Goal: Task Accomplishment & Management: Use online tool/utility

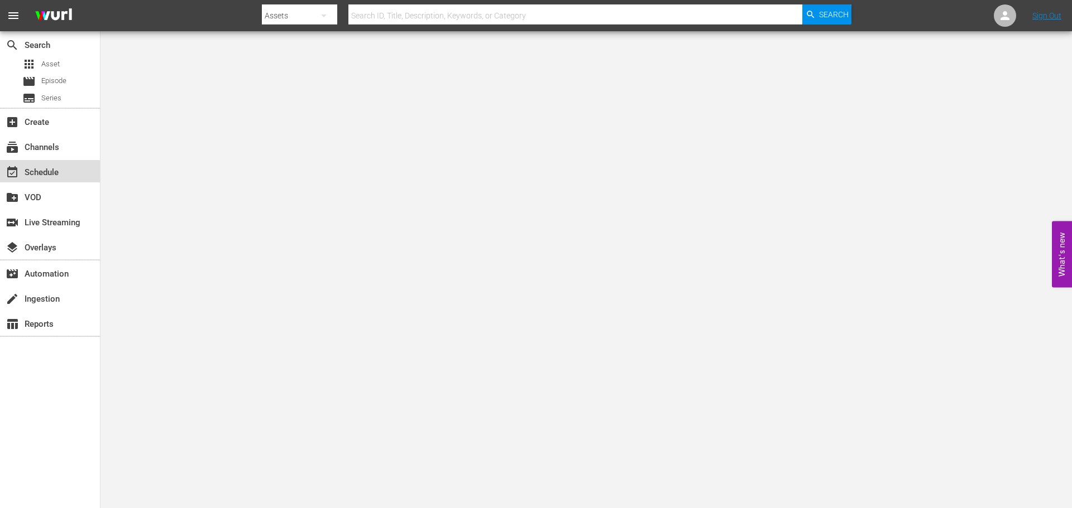
click at [41, 175] on div "event_available Schedule" at bounding box center [31, 171] width 63 height 10
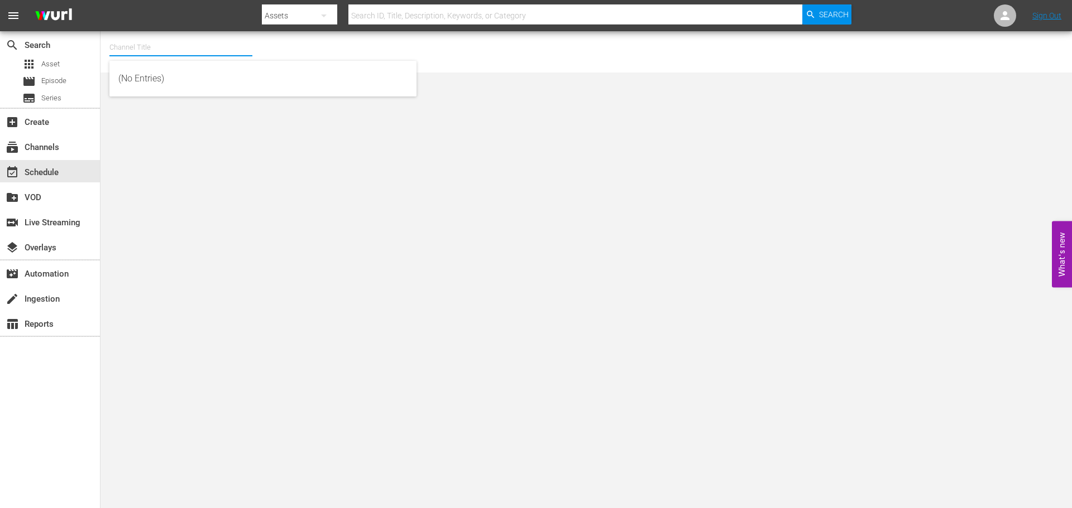
click at [156, 49] on input "text" at bounding box center [180, 47] width 143 height 27
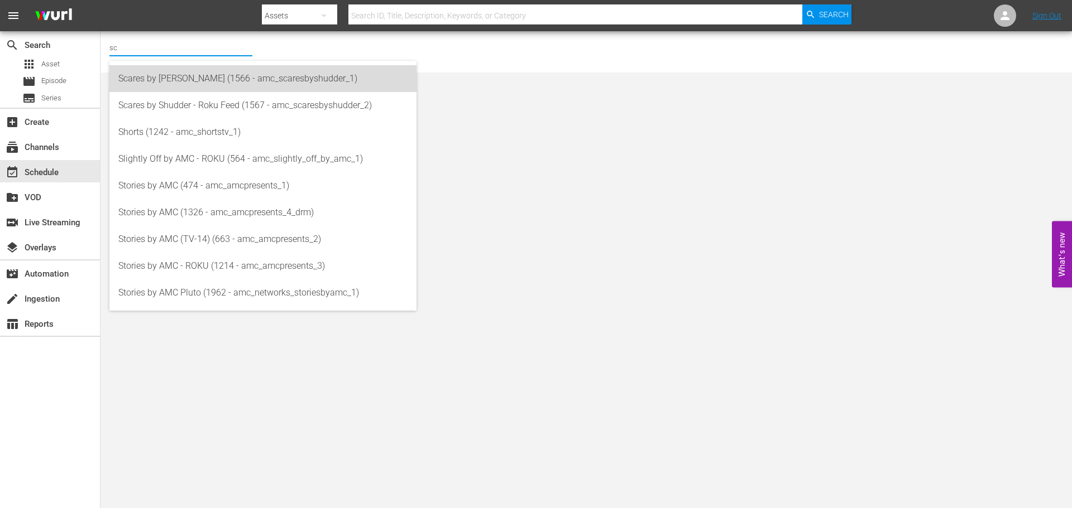
click at [159, 70] on div "Scares by [PERSON_NAME] (1566 - amc_scaresbyshudder_1)" at bounding box center [262, 78] width 289 height 27
type input "Scares by [PERSON_NAME] (1566 - amc_scaresbyshudder_1)"
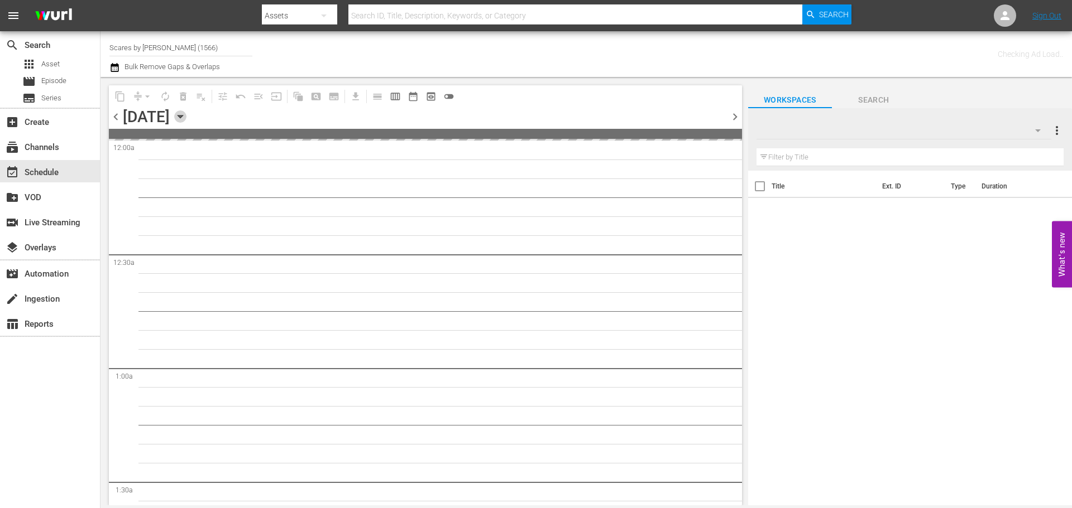
click at [186, 117] on icon "button" at bounding box center [180, 117] width 12 height 12
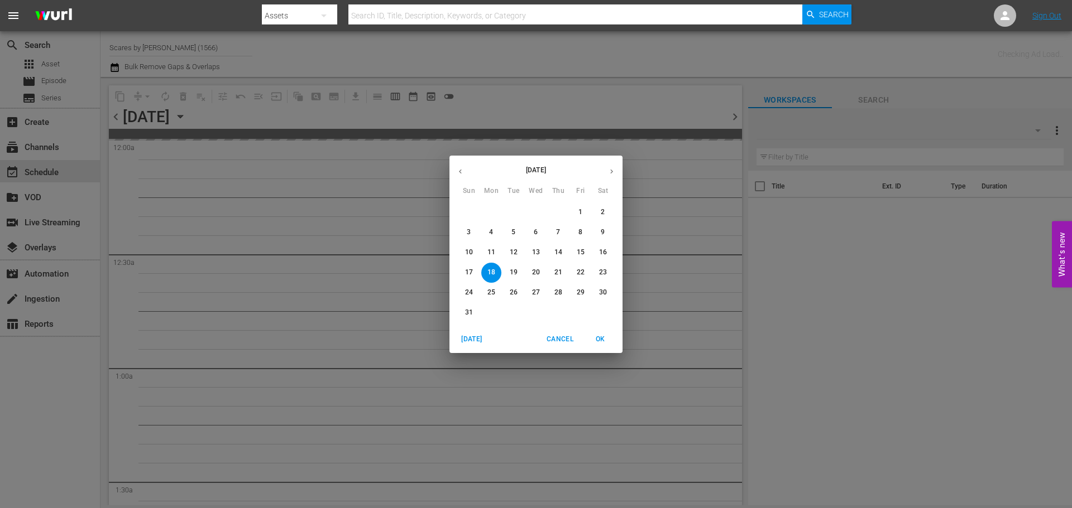
click at [613, 172] on icon "button" at bounding box center [611, 171] width 8 height 8
click at [497, 268] on span "22" at bounding box center [491, 272] width 20 height 9
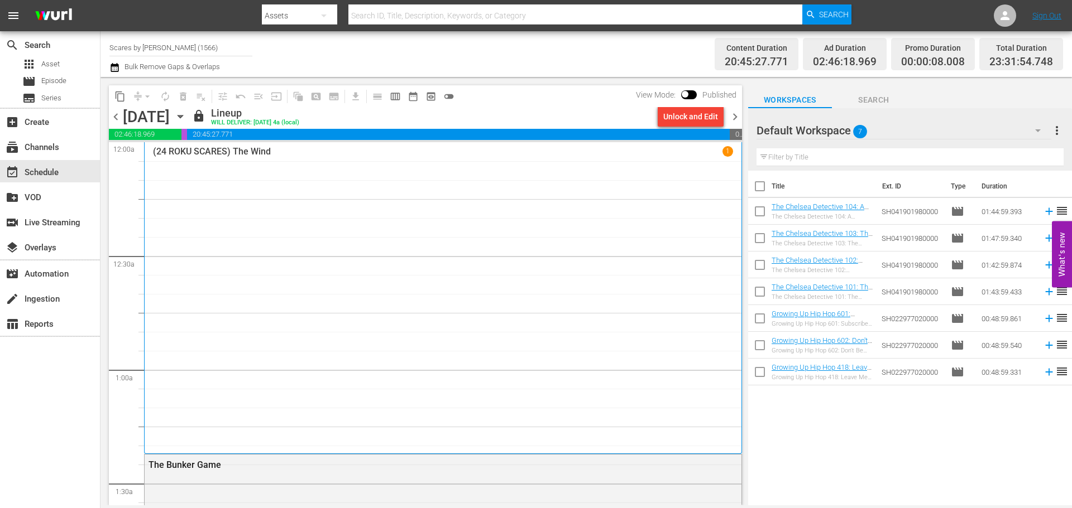
click at [460, 193] on div "(24 ROKU SCARES) The Wind 1" at bounding box center [443, 298] width 580 height 304
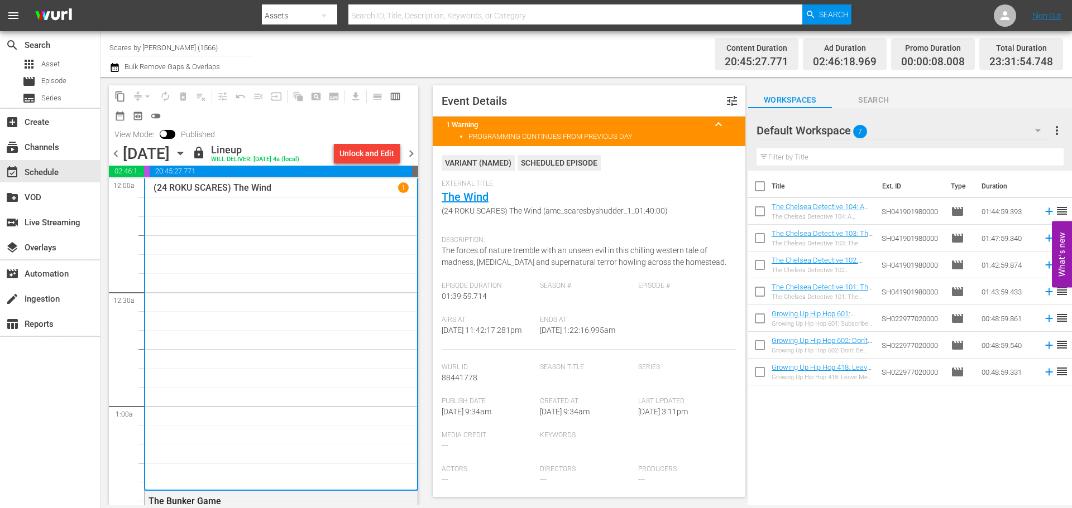
click at [408, 150] on span "chevron_right" at bounding box center [411, 154] width 14 height 14
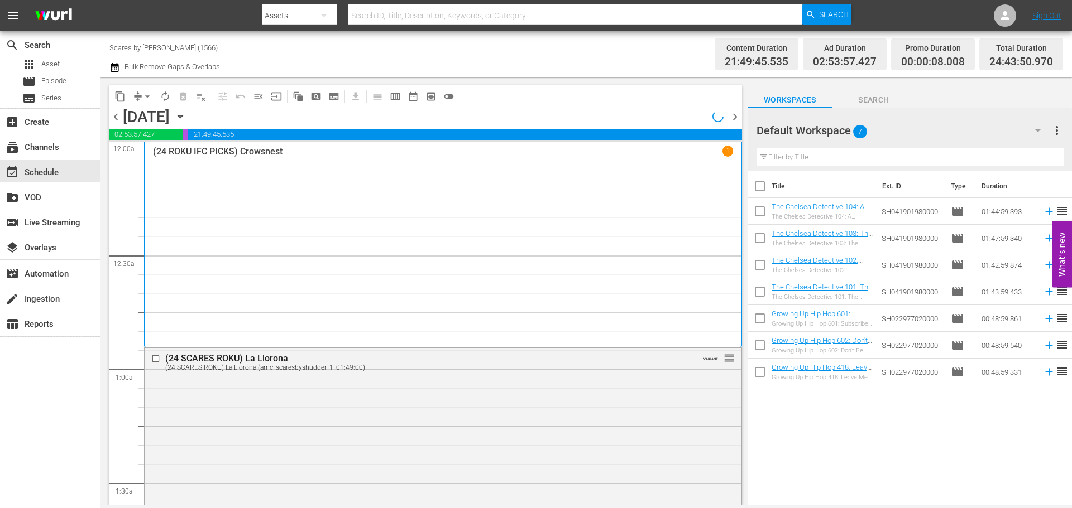
click at [228, 220] on div "(24 ROKU IFC PICKS) Crowsnest 1" at bounding box center [443, 245] width 580 height 198
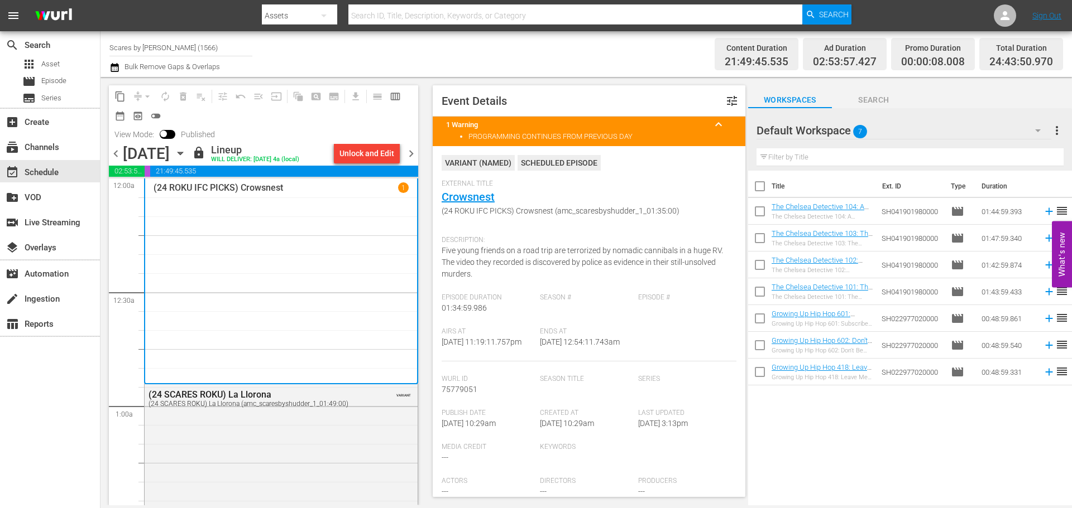
click at [412, 152] on span "chevron_right" at bounding box center [411, 154] width 14 height 14
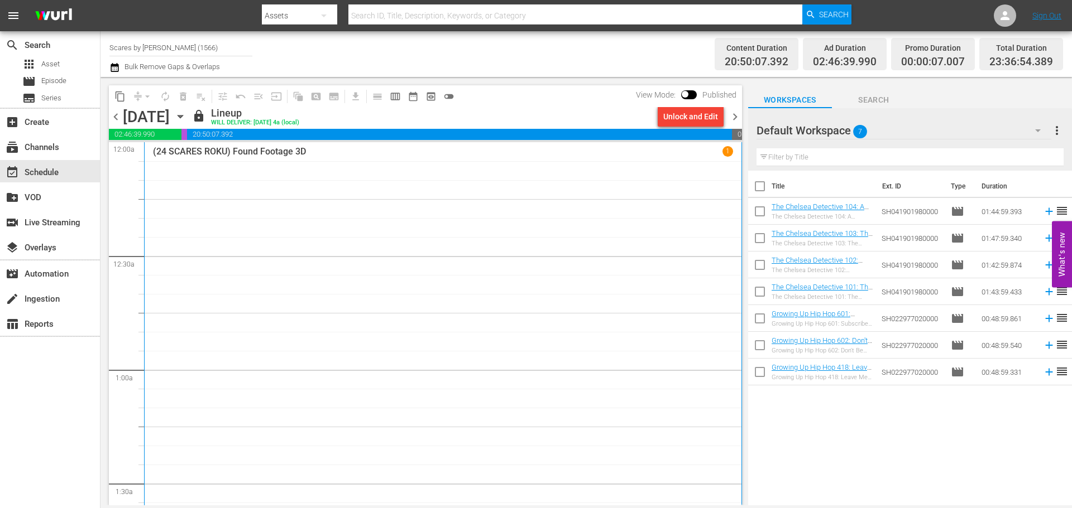
click at [281, 215] on div "(24 SCARES ROKU) Found Footage 3D 1" at bounding box center [443, 328] width 580 height 364
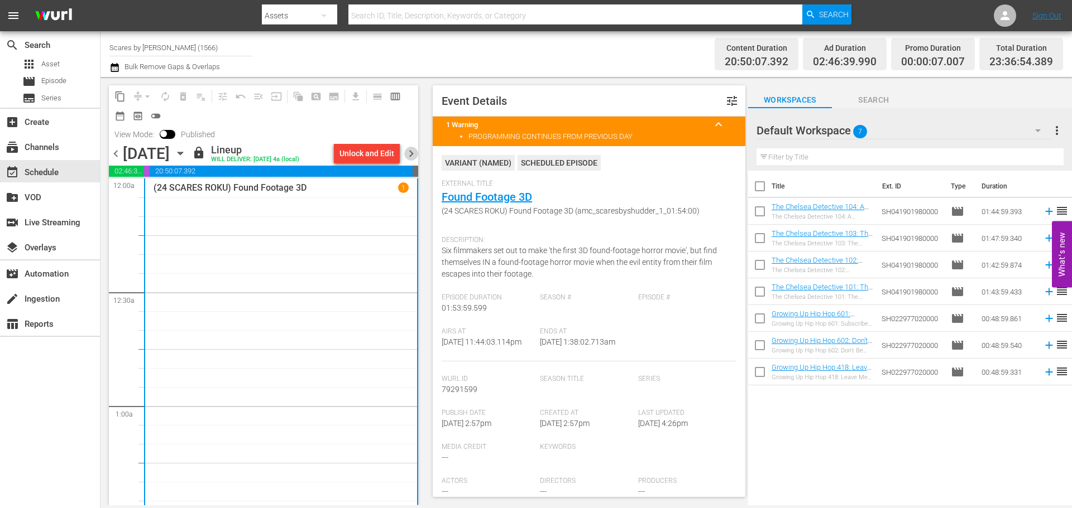
click at [411, 161] on span "chevron_right" at bounding box center [411, 154] width 14 height 14
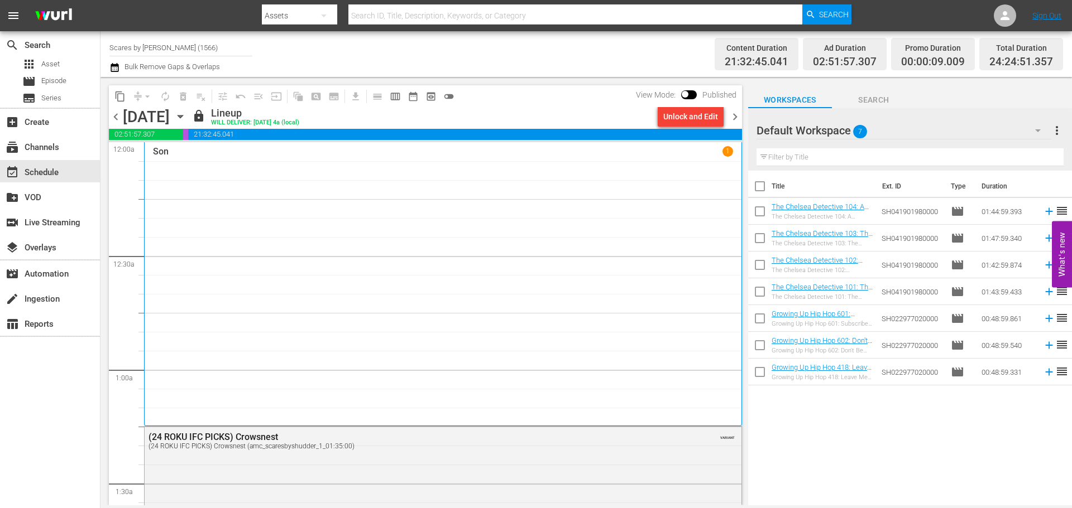
click at [324, 190] on div "Son [DEMOGRAPHIC_DATA]" at bounding box center [443, 284] width 580 height 276
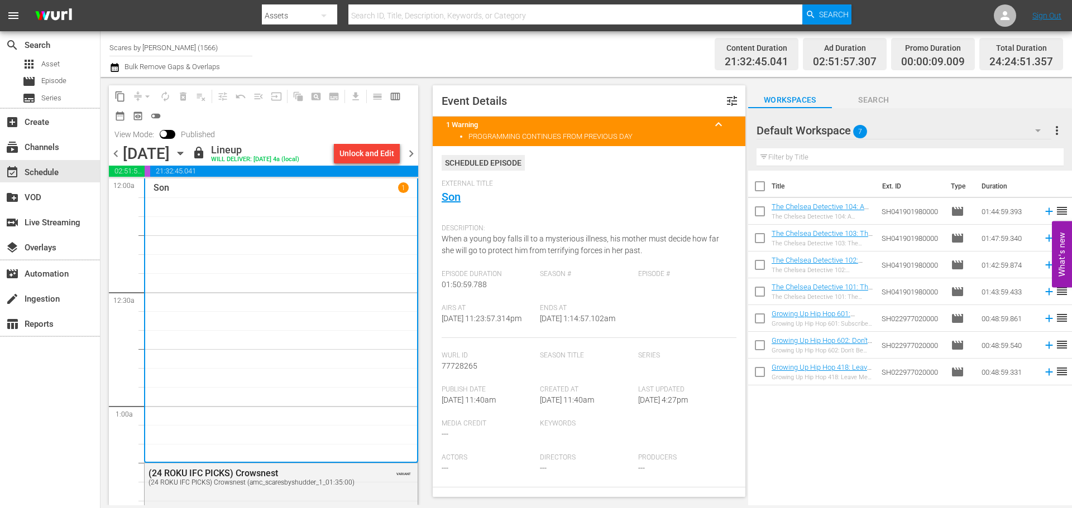
click at [412, 150] on span "chevron_right" at bounding box center [411, 154] width 14 height 14
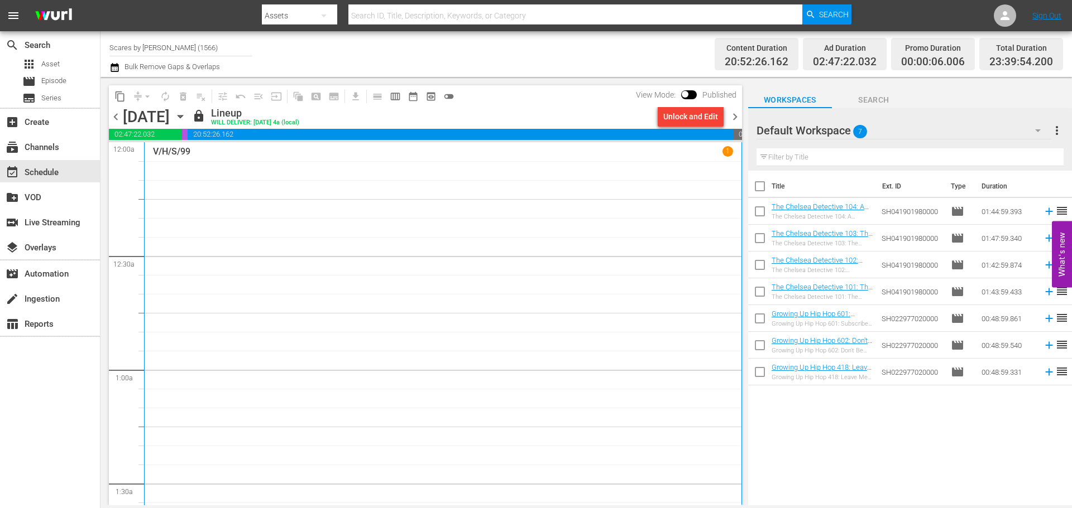
click at [430, 229] on div "V/H/S/99 1" at bounding box center [443, 331] width 580 height 371
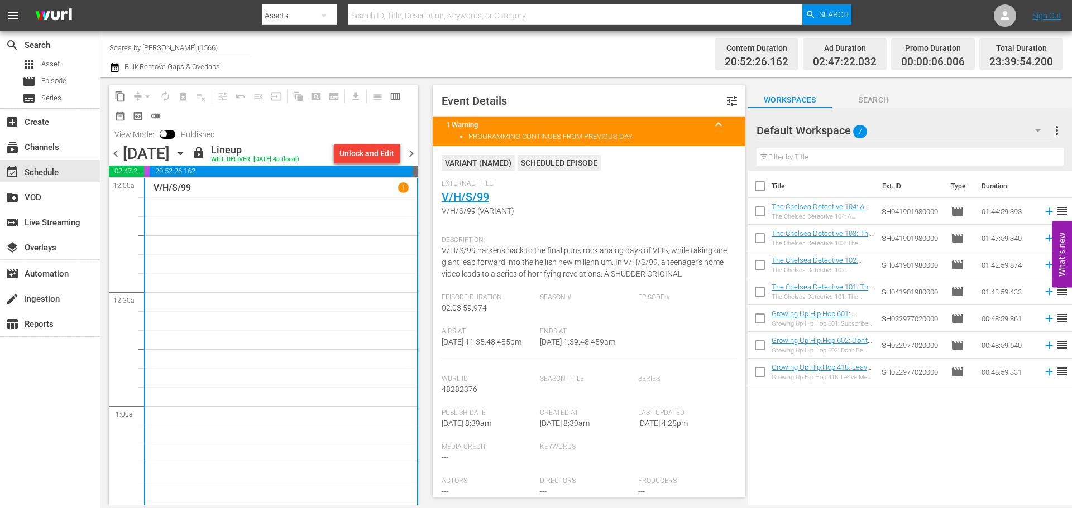
click at [406, 148] on span "chevron_right" at bounding box center [411, 154] width 14 height 14
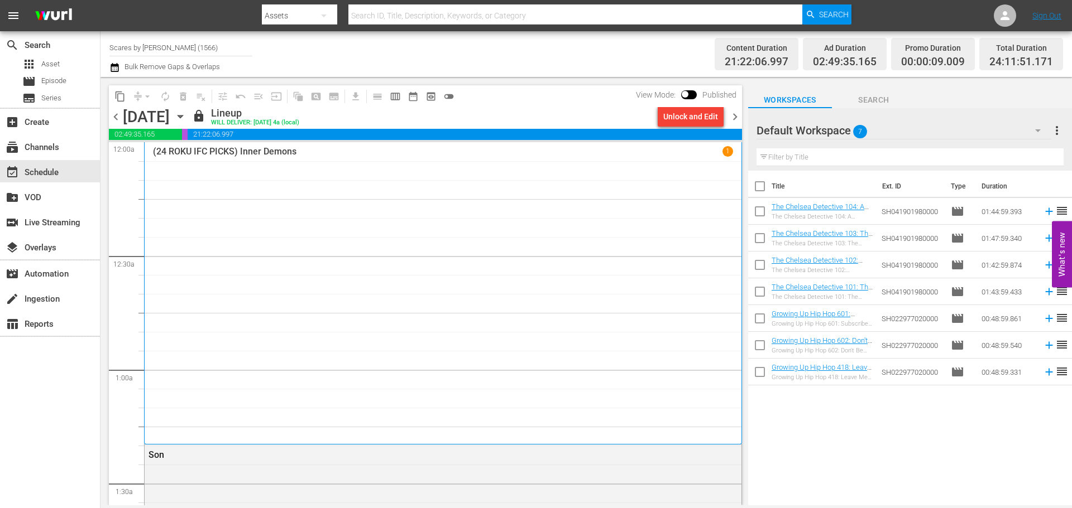
click at [363, 205] on div "(24 ROKU IFC PICKS) Inner Demons 1" at bounding box center [443, 293] width 580 height 294
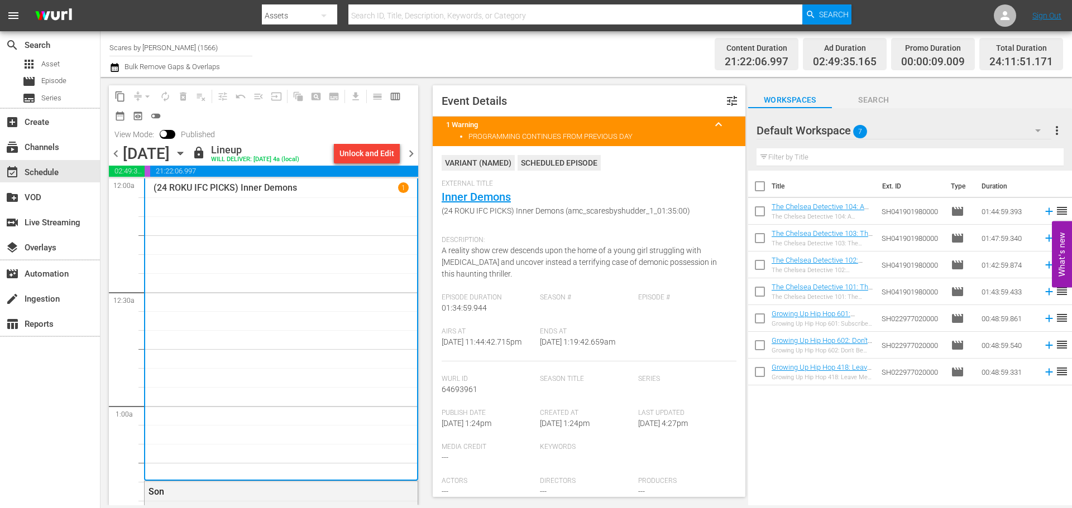
click at [410, 154] on span "chevron_right" at bounding box center [411, 154] width 14 height 14
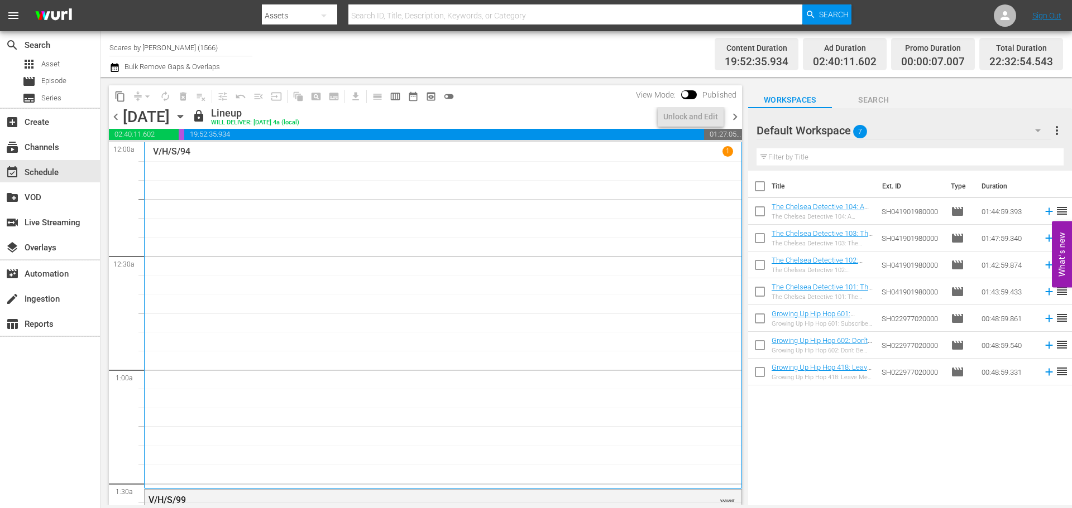
click at [323, 234] on div "V/H/S/94 1" at bounding box center [443, 315] width 580 height 339
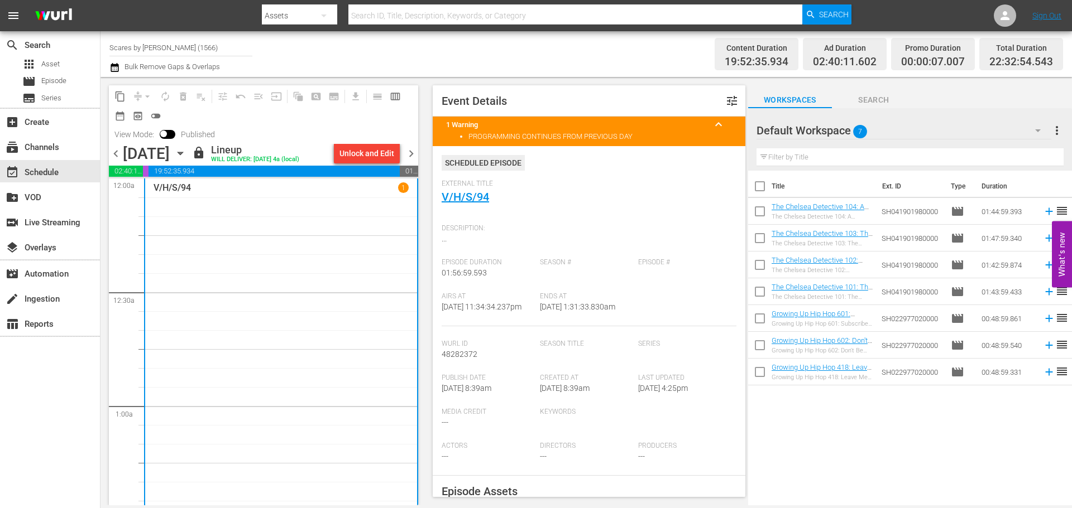
click at [408, 155] on span "chevron_right" at bounding box center [411, 154] width 14 height 14
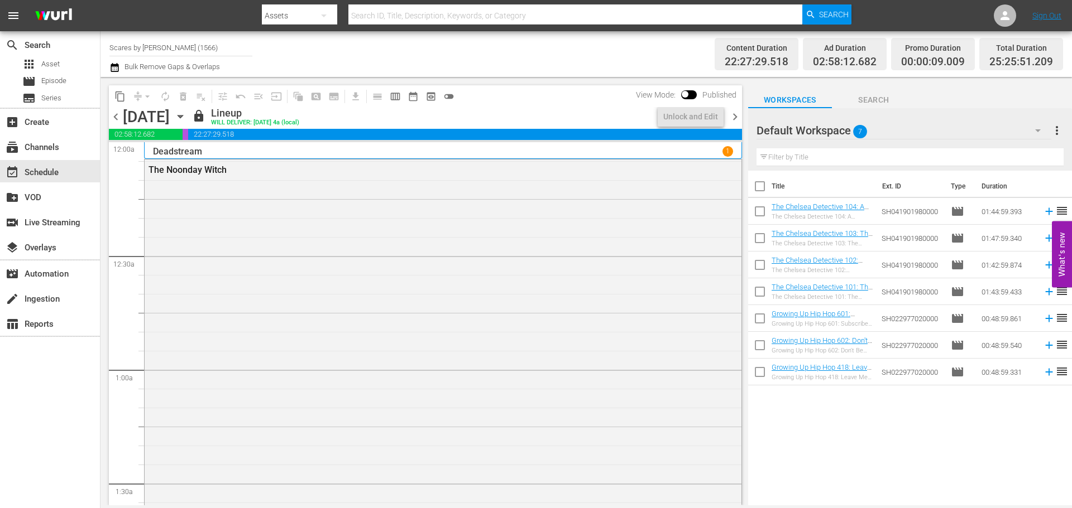
click at [234, 151] on div "Deadstream 1" at bounding box center [443, 151] width 580 height 11
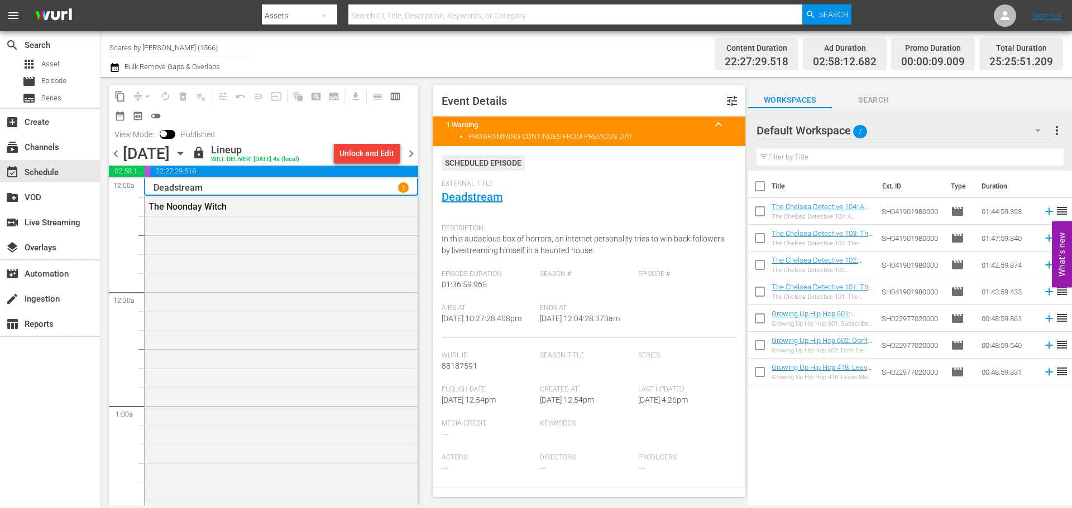
click at [415, 155] on span "chevron_right" at bounding box center [411, 154] width 14 height 14
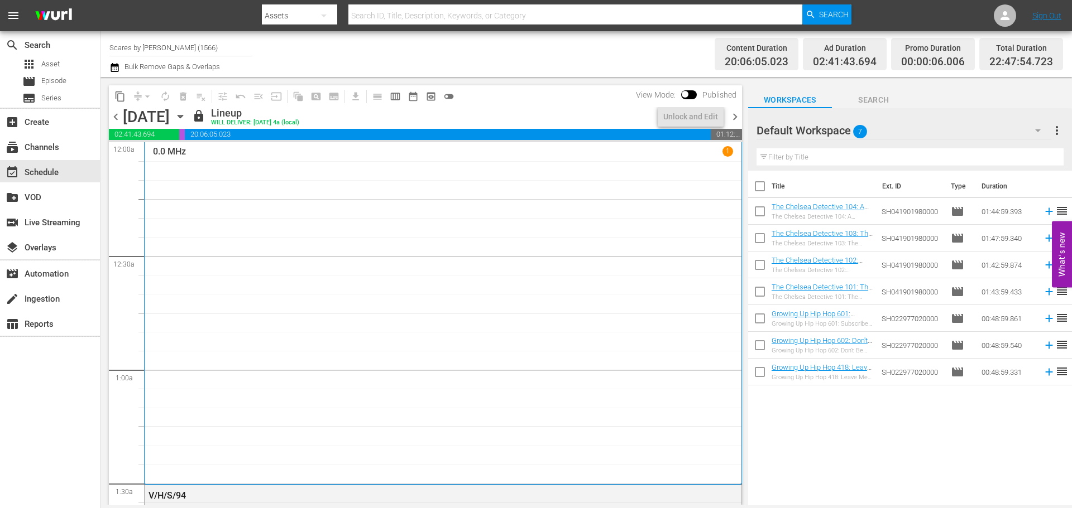
click at [218, 195] on div "0.0 MHz 1" at bounding box center [443, 313] width 580 height 334
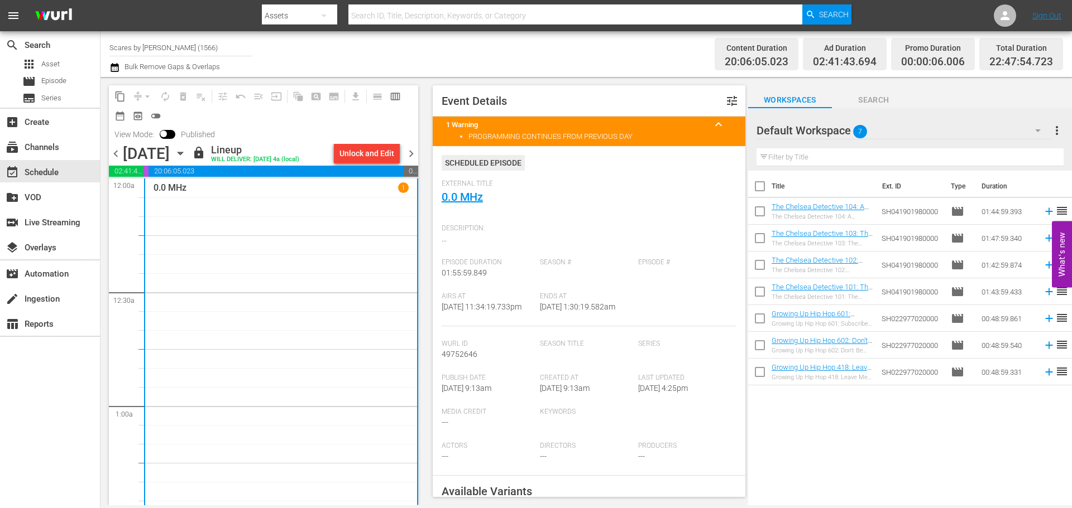
click at [410, 151] on span "chevron_right" at bounding box center [411, 154] width 14 height 14
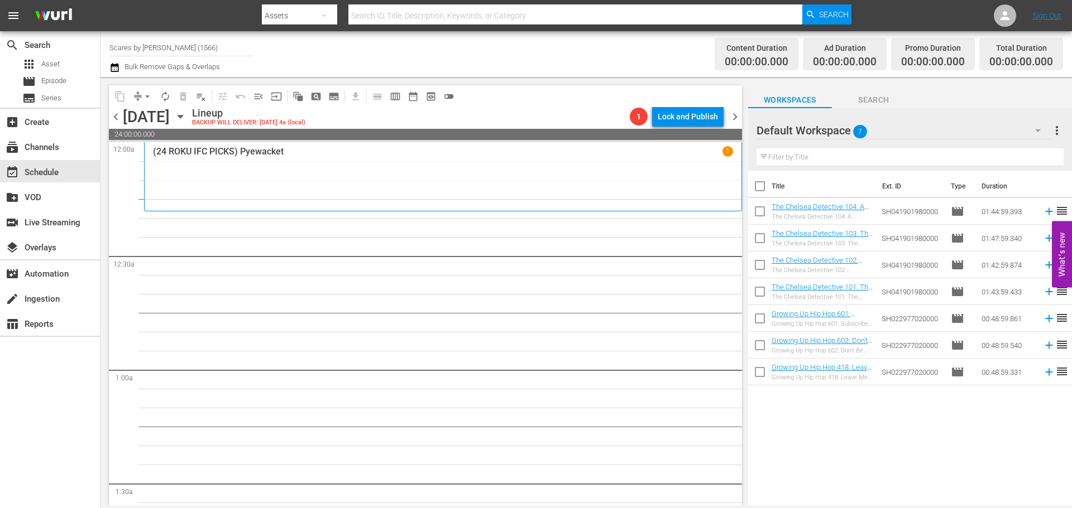
click at [409, 172] on div "(24 ROKU IFC PICKS) Pyewacket 1" at bounding box center [443, 176] width 580 height 61
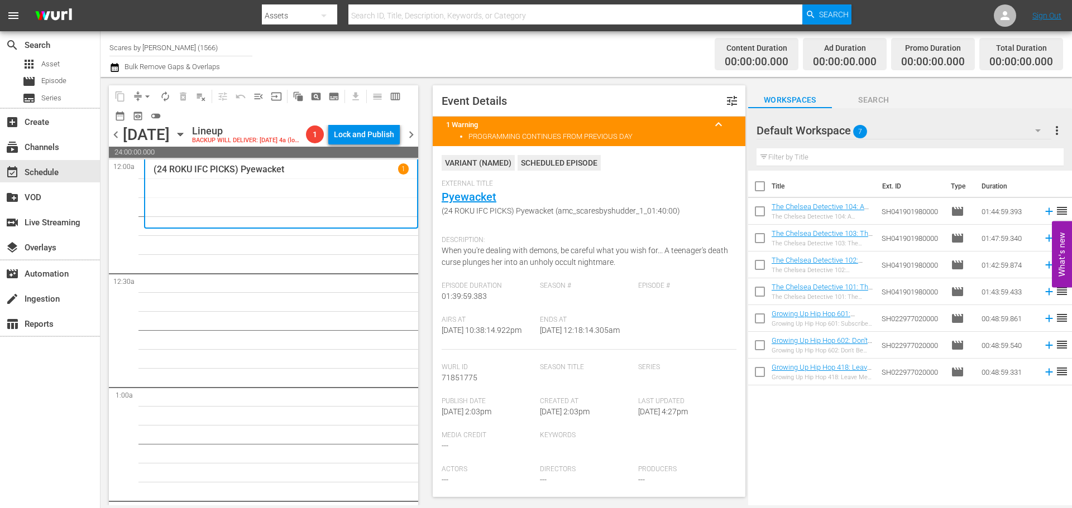
click at [183, 136] on icon "button" at bounding box center [179, 134] width 5 height 3
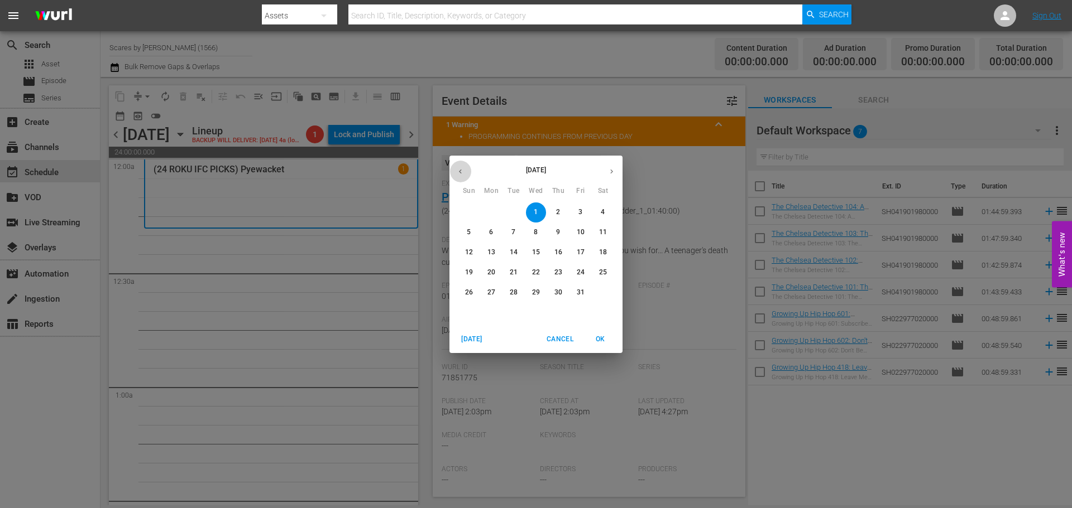
click at [465, 171] on button "button" at bounding box center [460, 172] width 22 height 22
click at [484, 212] on span "1" at bounding box center [491, 212] width 20 height 9
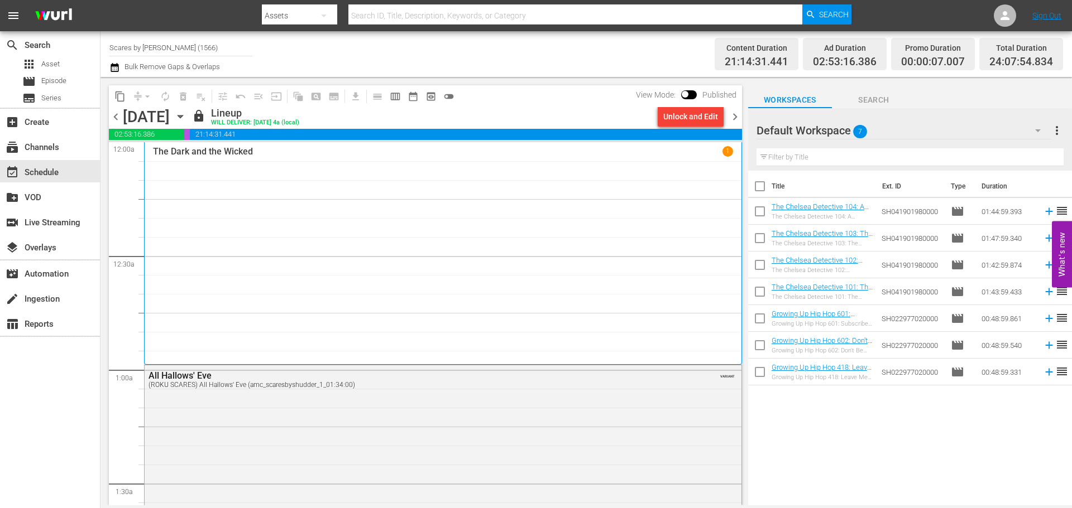
click at [734, 117] on span "chevron_right" at bounding box center [735, 117] width 14 height 14
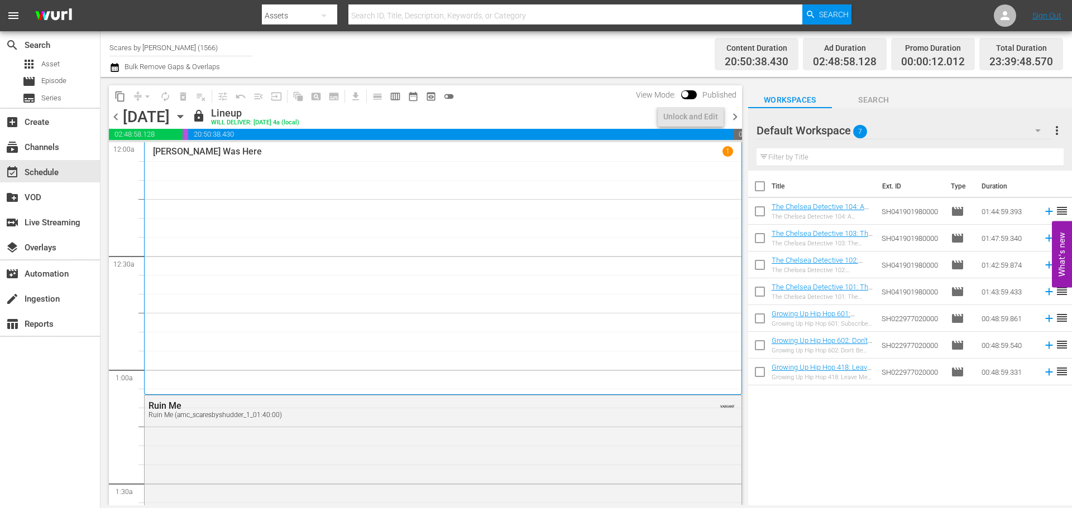
click at [734, 117] on span "chevron_right" at bounding box center [735, 117] width 14 height 14
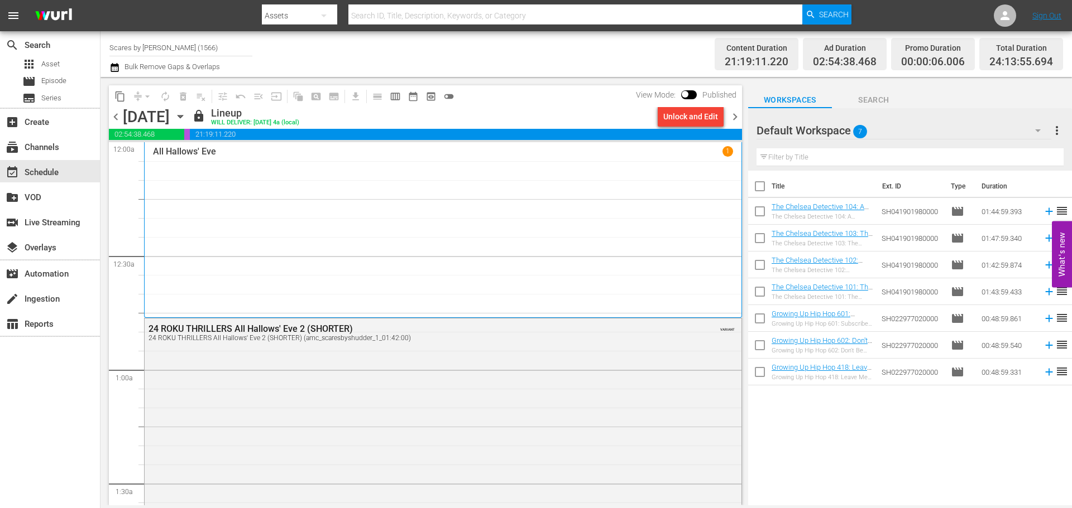
click at [734, 117] on span "chevron_right" at bounding box center [735, 117] width 14 height 14
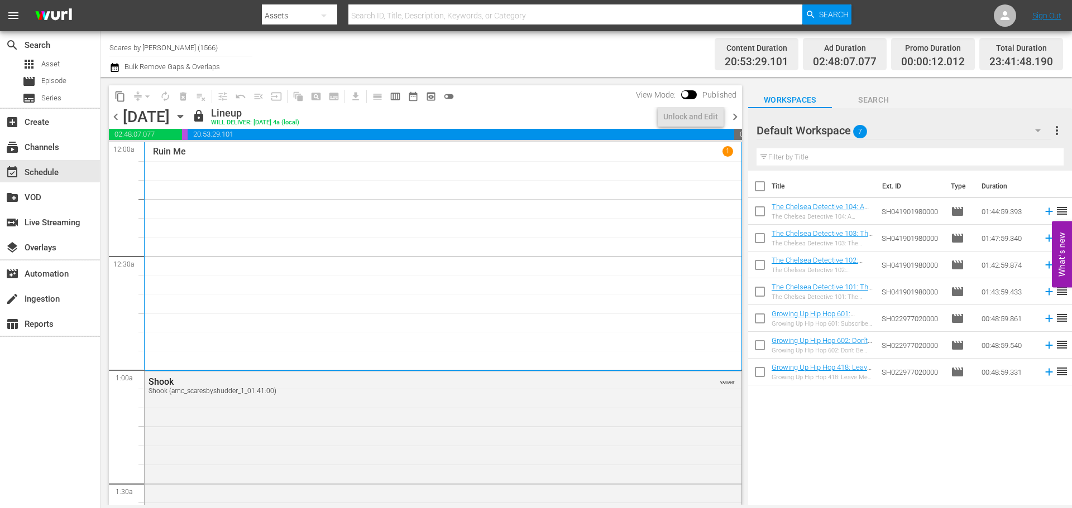
click at [733, 117] on span "chevron_right" at bounding box center [735, 117] width 14 height 14
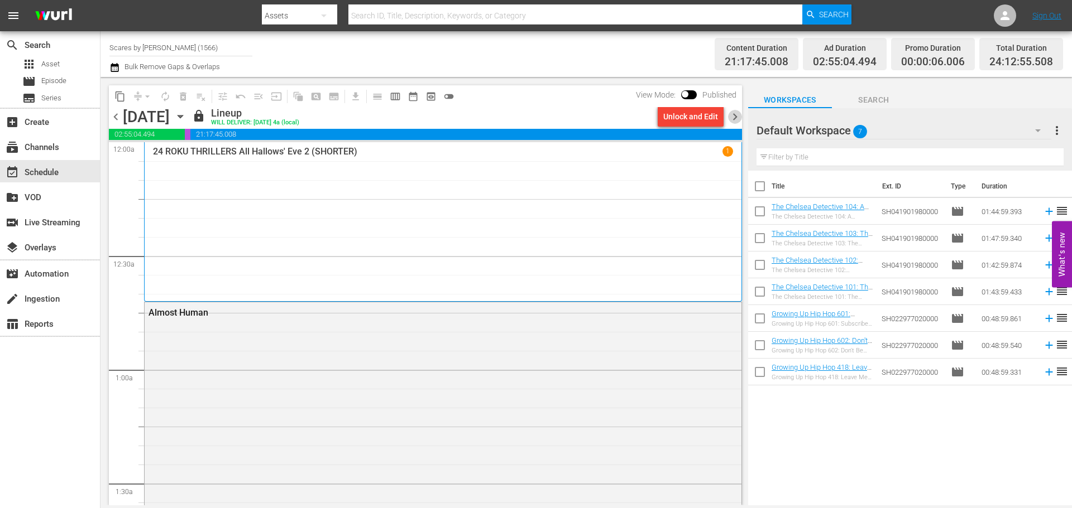
click at [733, 113] on span "chevron_right" at bounding box center [735, 117] width 14 height 14
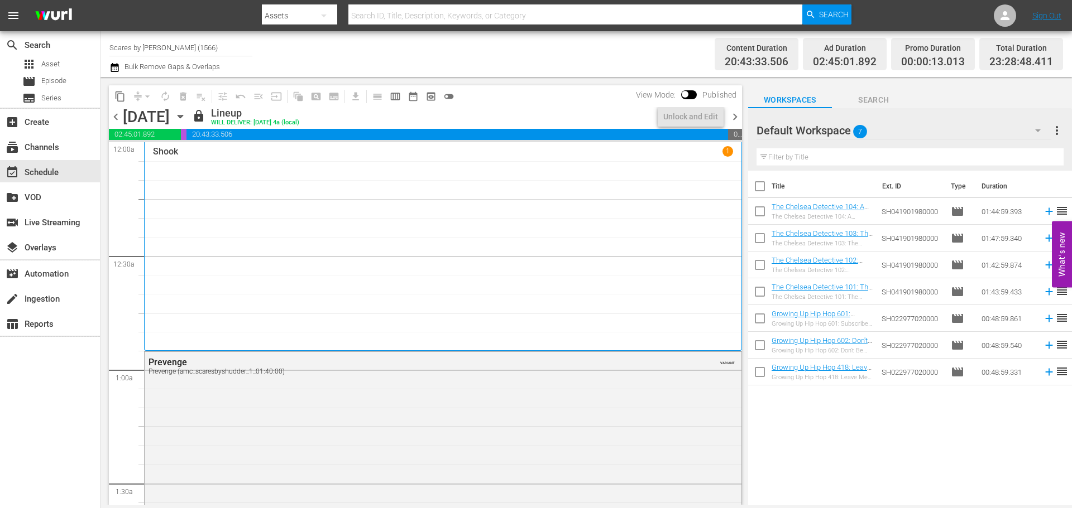
click at [733, 117] on span "chevron_right" at bounding box center [735, 117] width 14 height 14
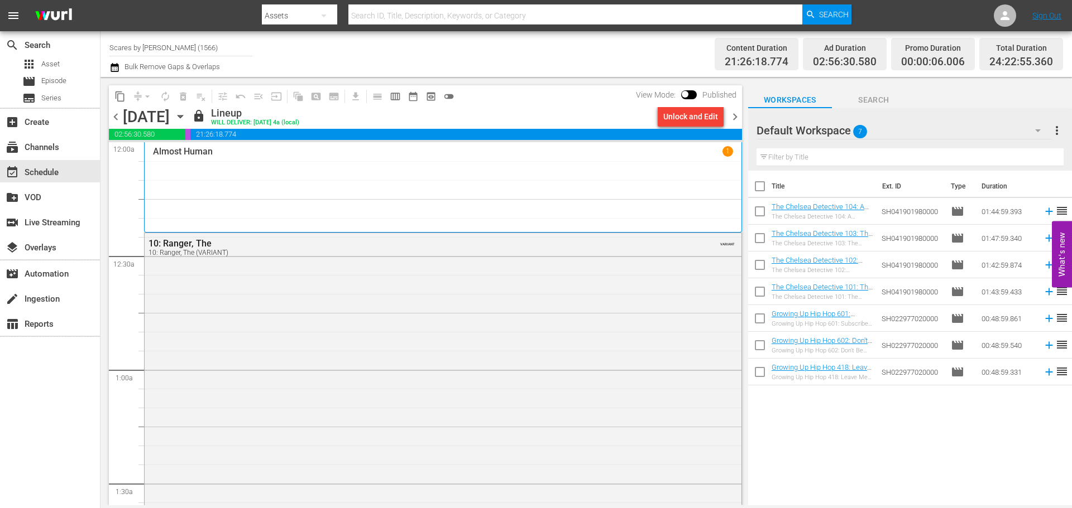
click at [737, 116] on span "chevron_right" at bounding box center [735, 117] width 14 height 14
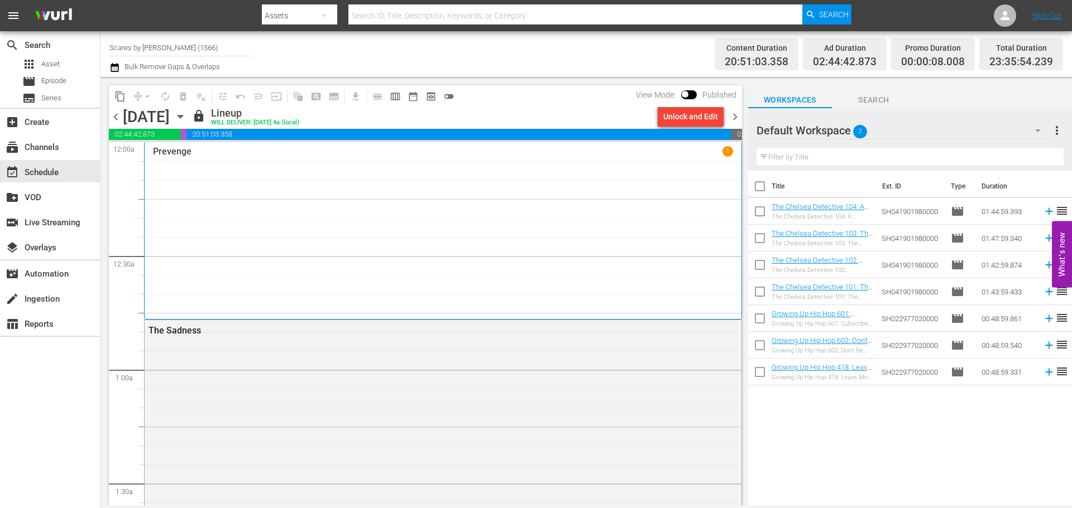
click at [735, 112] on span "chevron_right" at bounding box center [735, 117] width 14 height 14
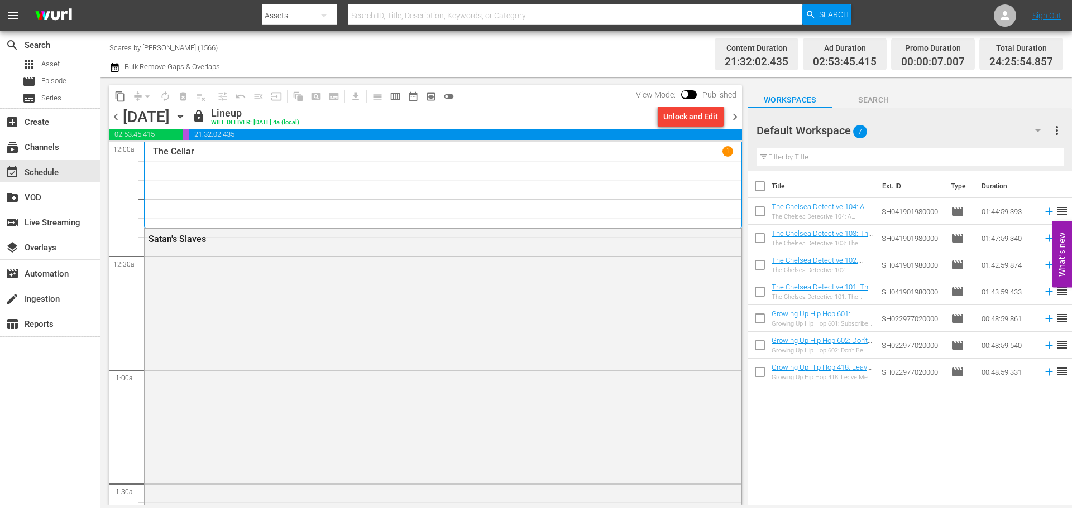
click at [735, 119] on span "chevron_right" at bounding box center [735, 117] width 14 height 14
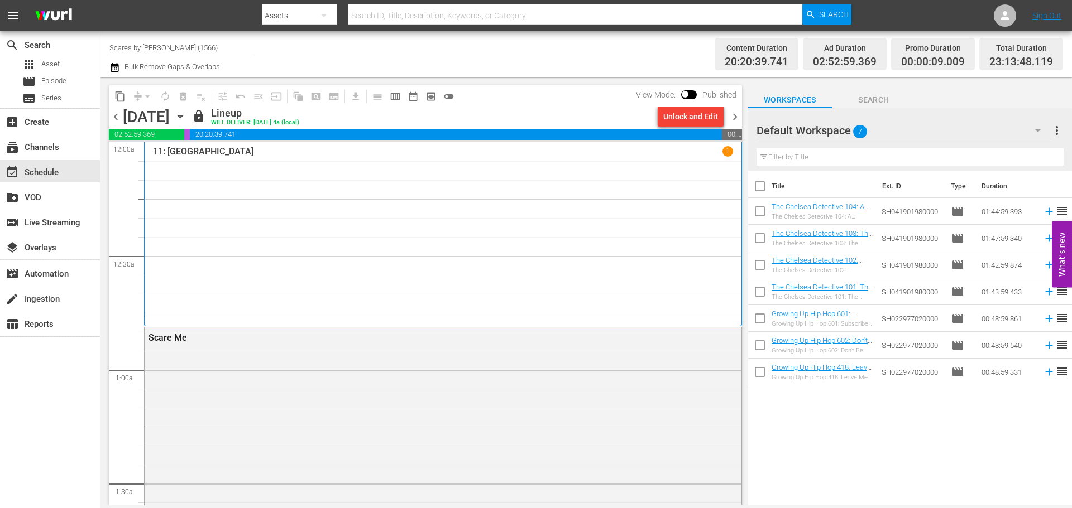
click at [733, 119] on span "chevron_right" at bounding box center [735, 117] width 14 height 14
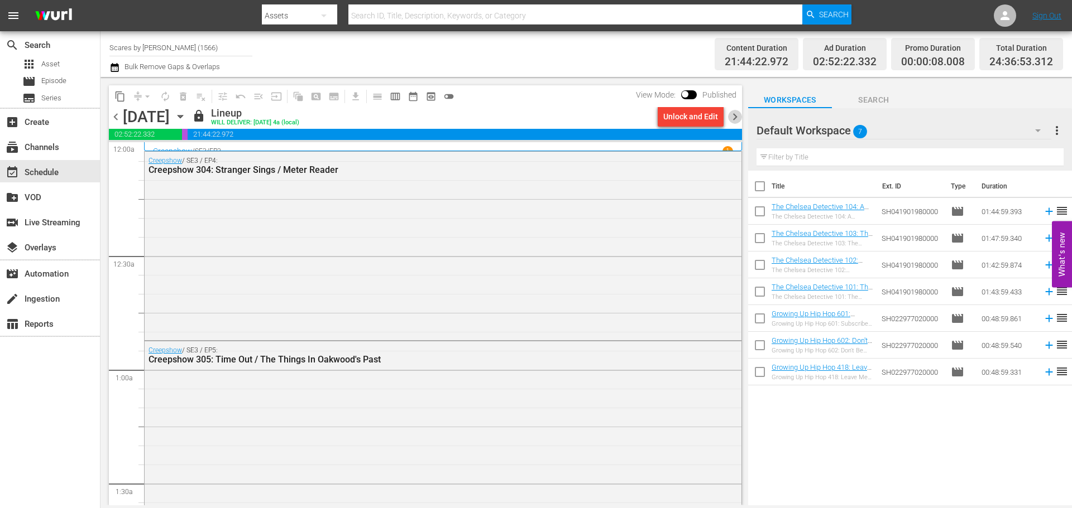
click at [734, 120] on span "chevron_right" at bounding box center [735, 117] width 14 height 14
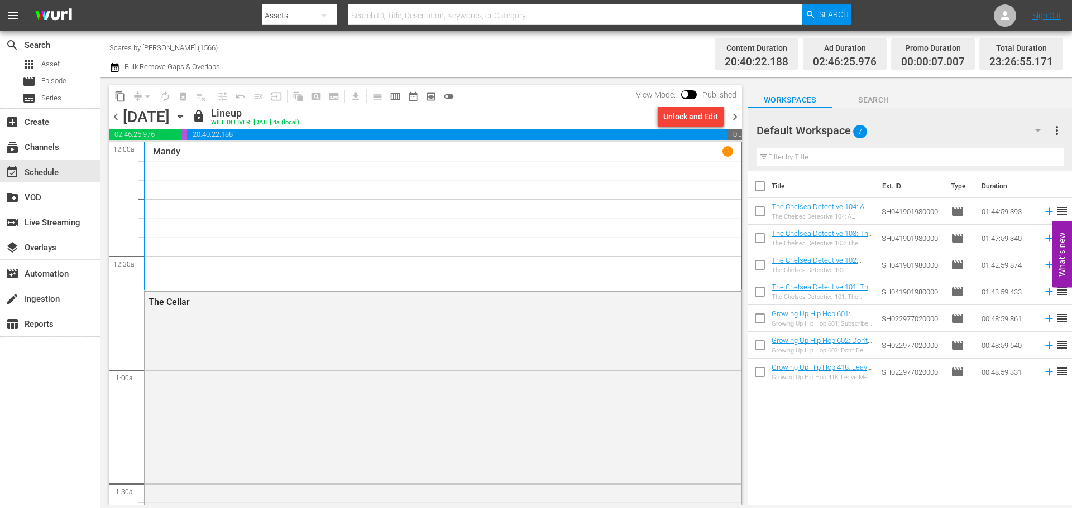
click at [733, 117] on span "chevron_right" at bounding box center [735, 117] width 14 height 14
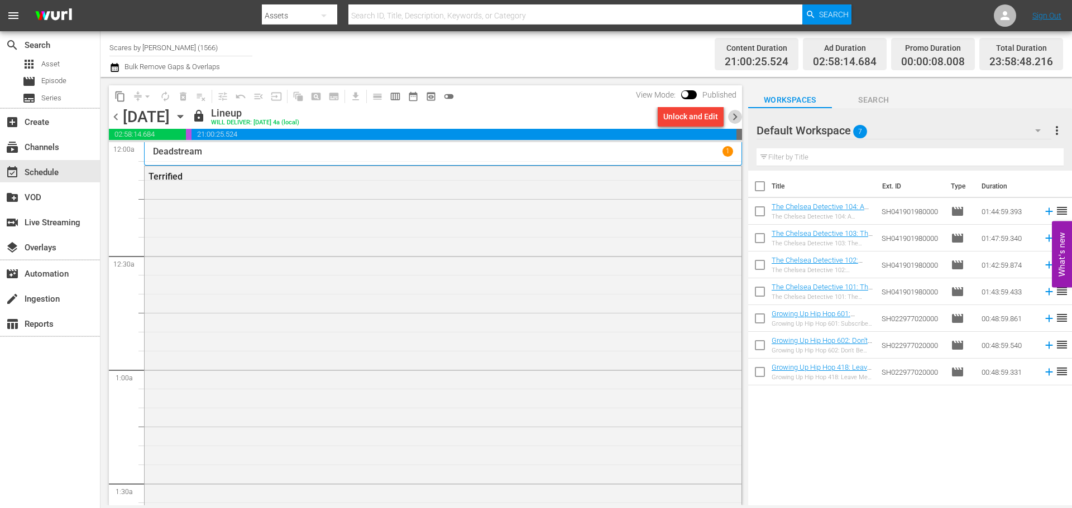
click at [732, 118] on span "chevron_right" at bounding box center [735, 117] width 14 height 14
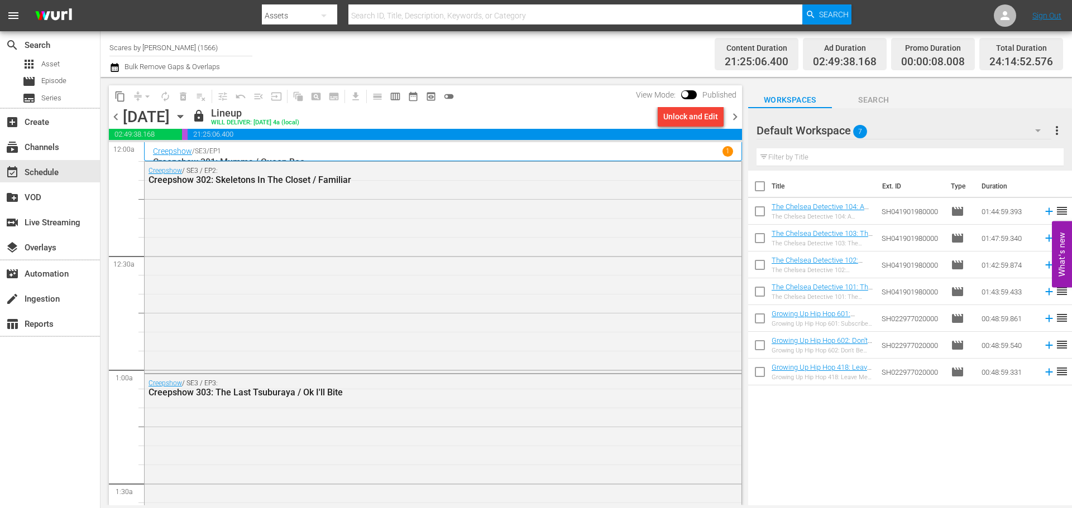
click at [732, 118] on span "chevron_right" at bounding box center [735, 117] width 14 height 14
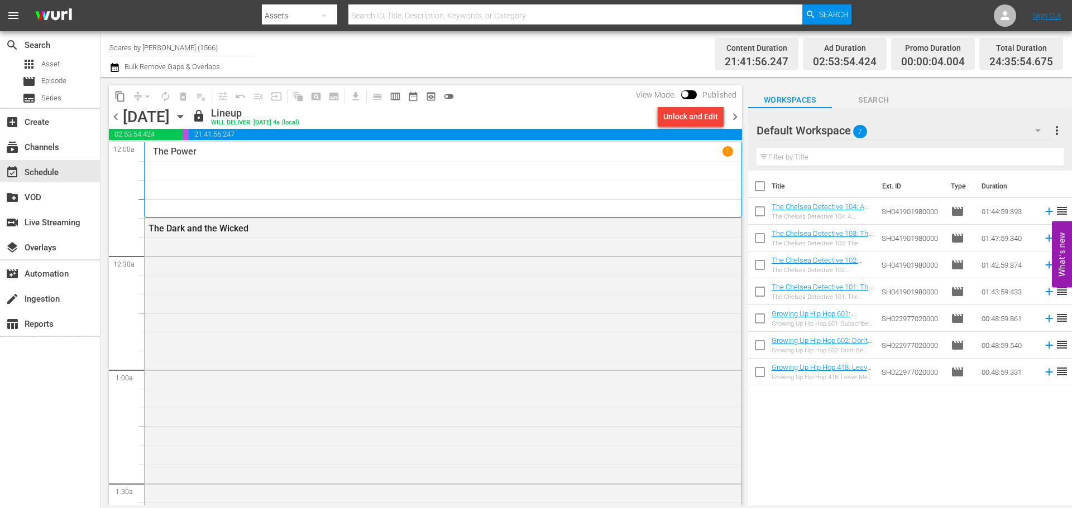
click at [732, 118] on span "chevron_right" at bounding box center [735, 117] width 14 height 14
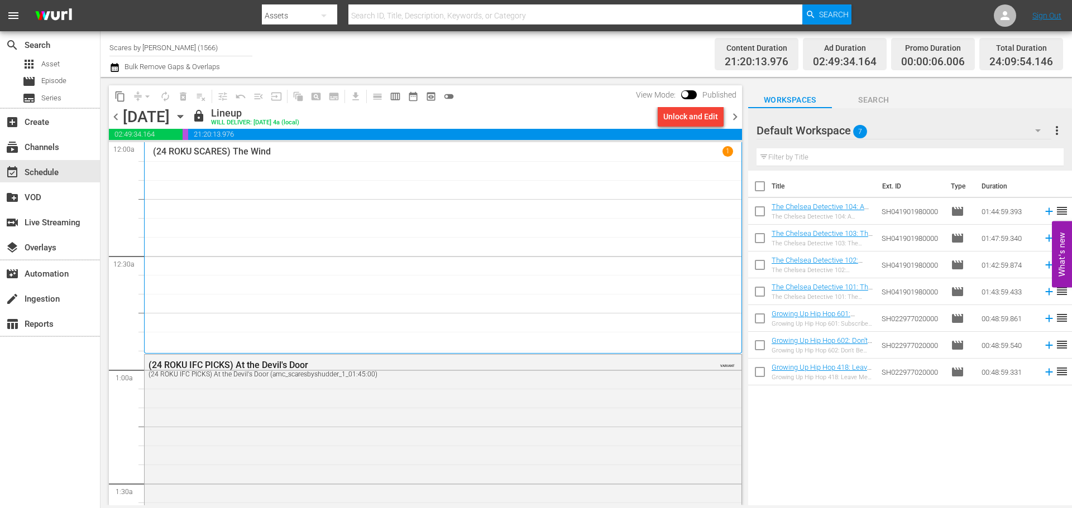
click at [732, 118] on span "chevron_right" at bounding box center [735, 117] width 14 height 14
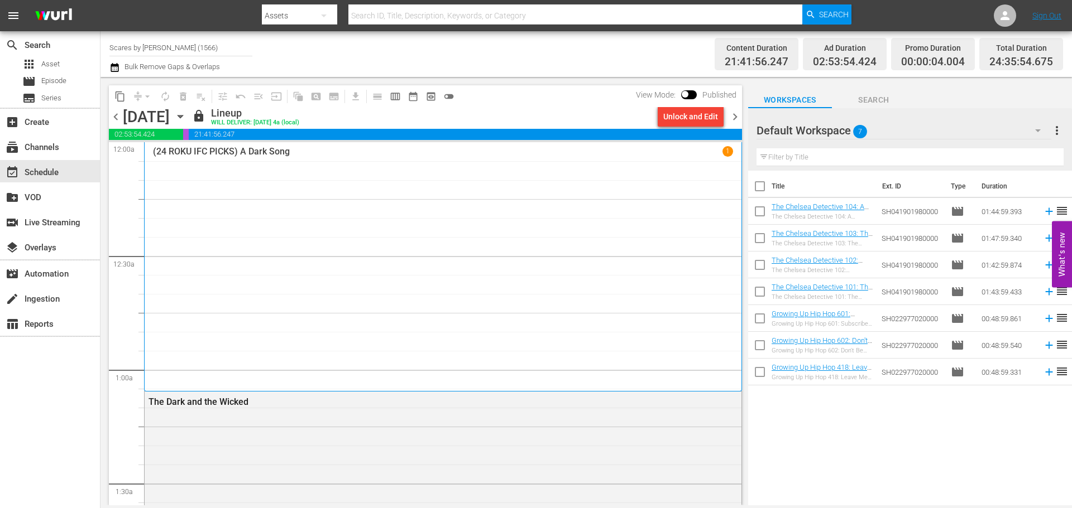
click at [738, 116] on span "chevron_right" at bounding box center [735, 117] width 14 height 14
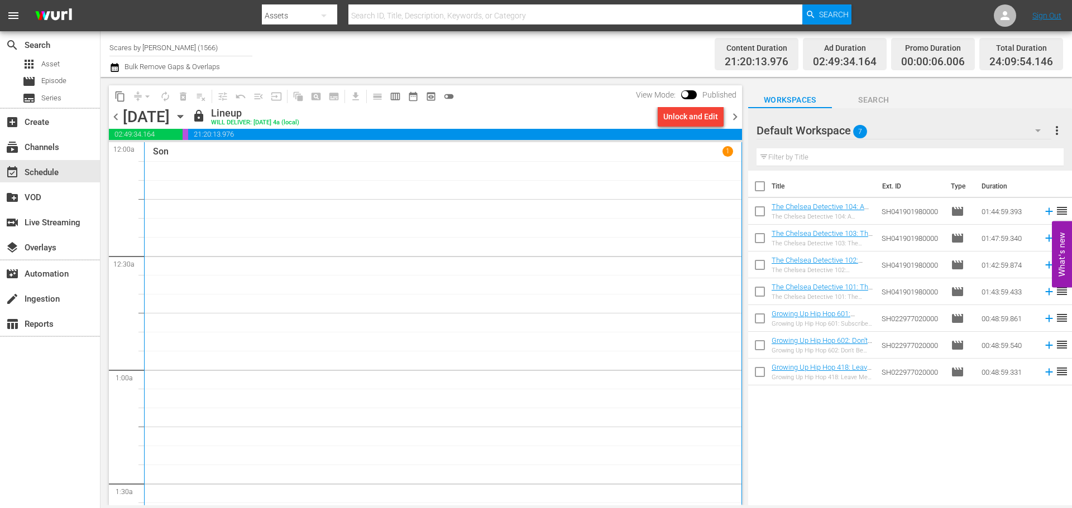
click at [739, 118] on span "chevron_right" at bounding box center [735, 117] width 14 height 14
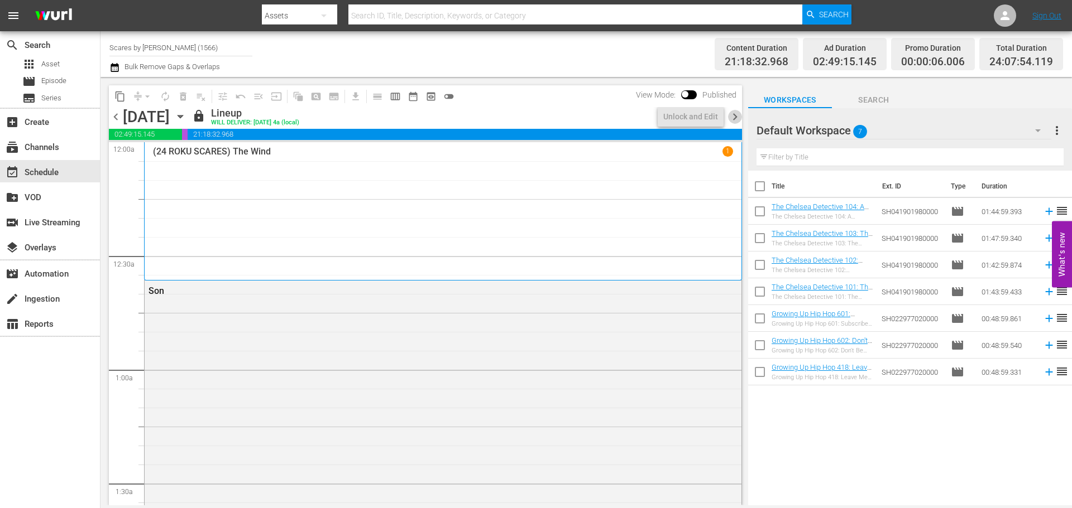
click at [739, 118] on span "chevron_right" at bounding box center [735, 117] width 14 height 14
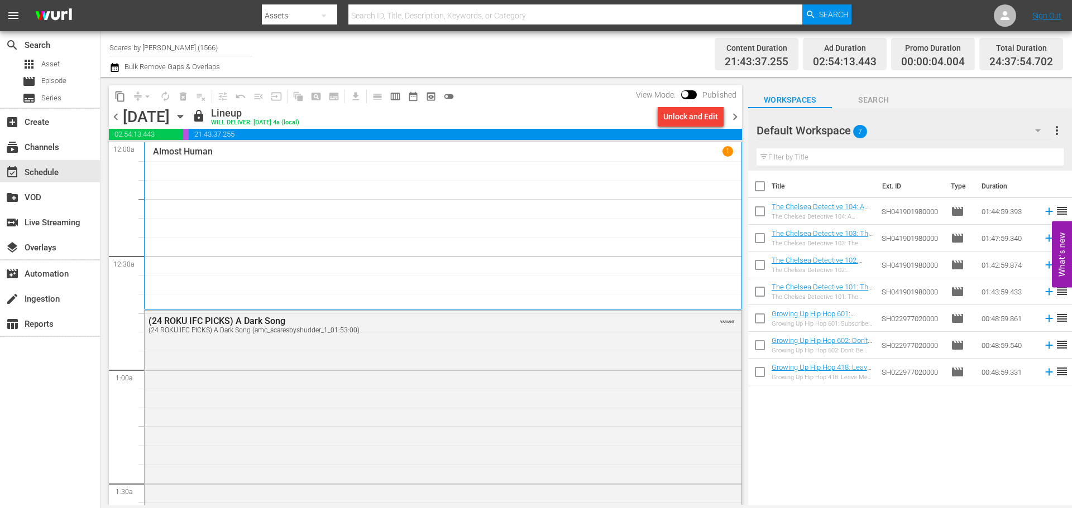
click at [739, 118] on span "chevron_right" at bounding box center [735, 117] width 14 height 14
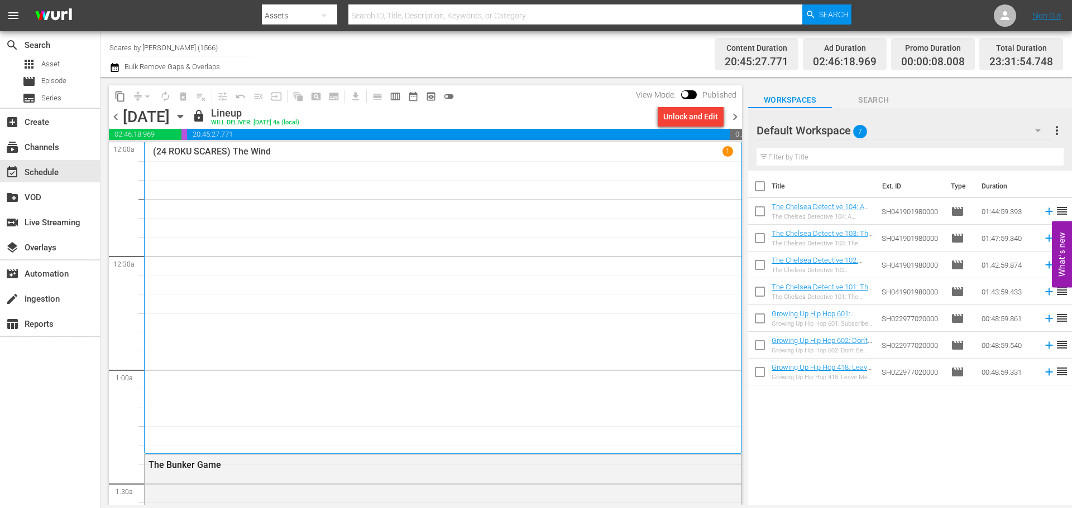
click at [739, 118] on span "chevron_right" at bounding box center [735, 117] width 14 height 14
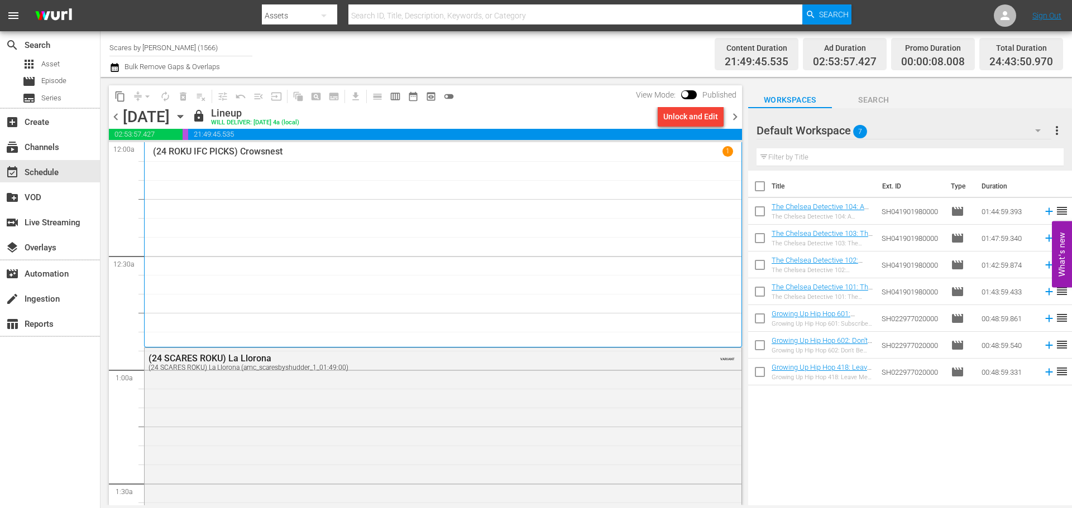
click at [737, 118] on span "chevron_right" at bounding box center [735, 117] width 14 height 14
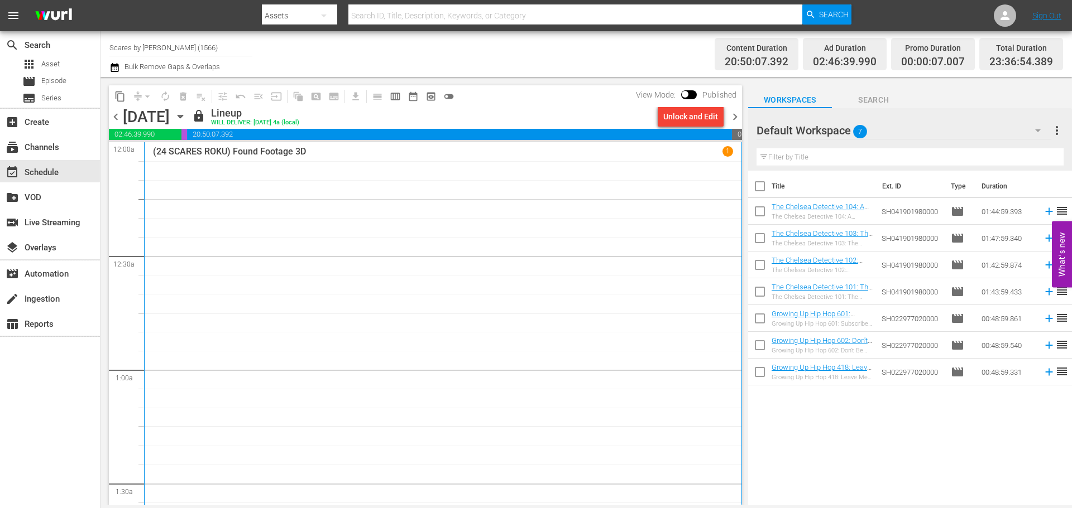
drag, startPoint x: 735, startPoint y: 113, endPoint x: 730, endPoint y: 117, distance: 5.9
click at [735, 113] on span "chevron_right" at bounding box center [735, 117] width 14 height 14
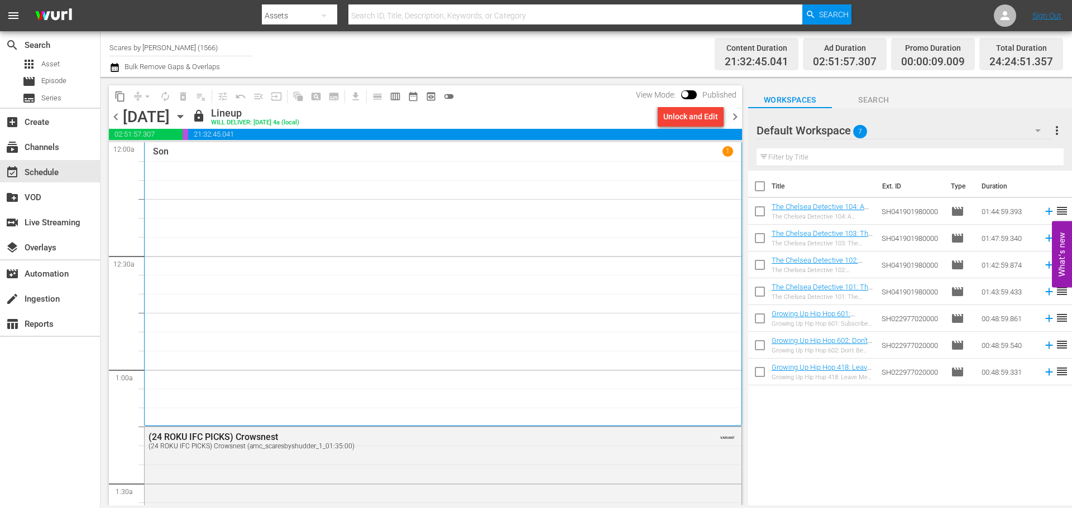
click at [740, 116] on span "chevron_right" at bounding box center [735, 117] width 14 height 14
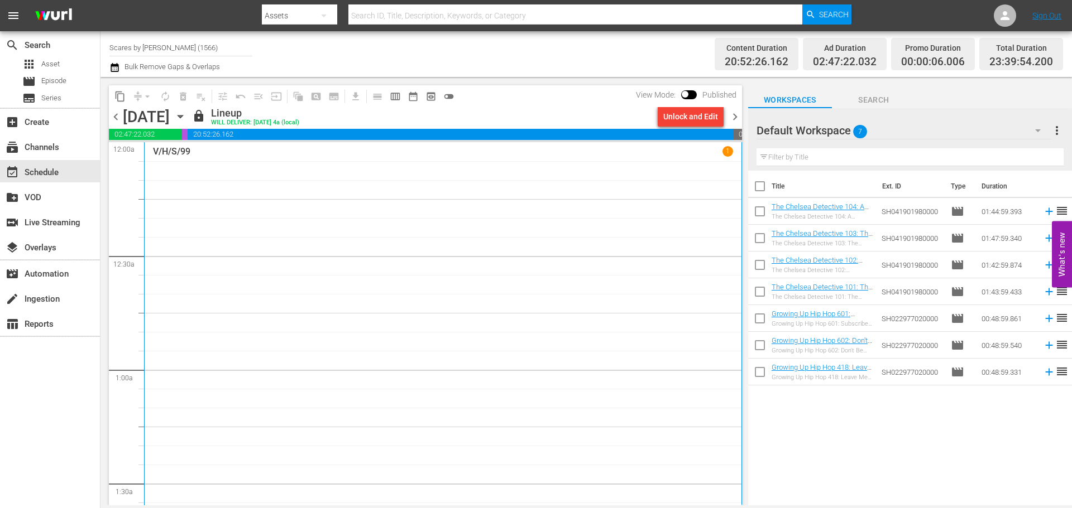
click at [731, 120] on span "chevron_right" at bounding box center [735, 117] width 14 height 14
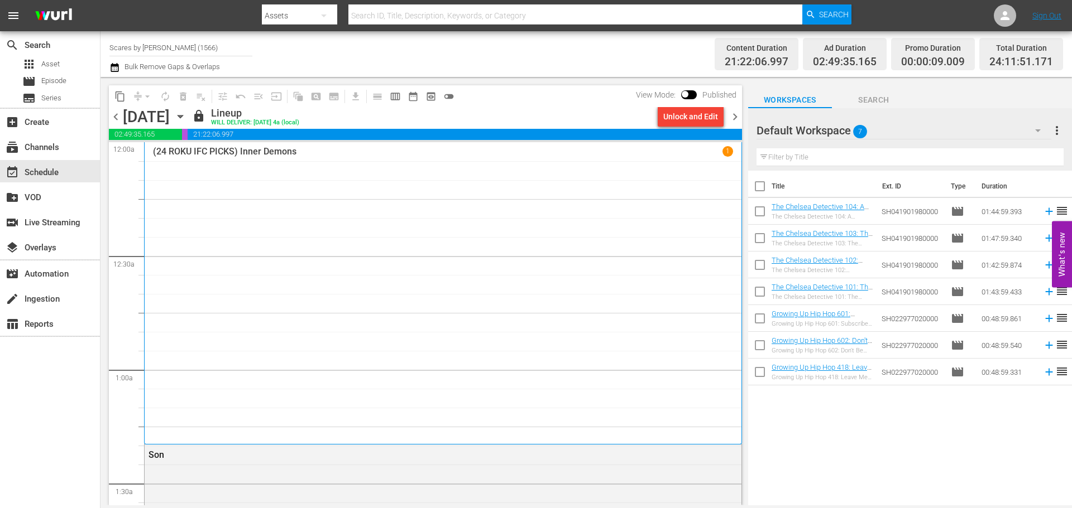
click at [736, 117] on span "chevron_right" at bounding box center [735, 117] width 14 height 14
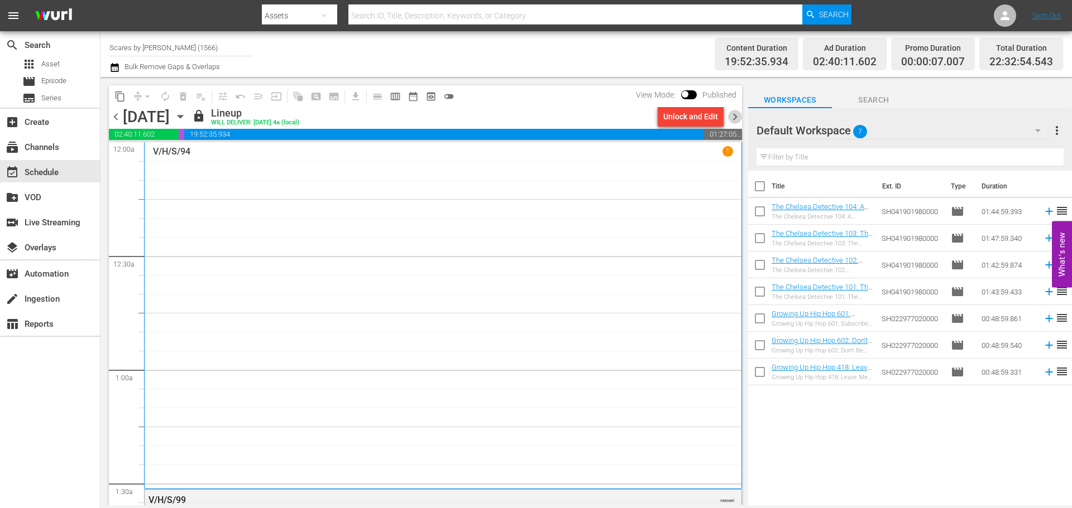
click at [736, 117] on span "chevron_right" at bounding box center [735, 117] width 14 height 14
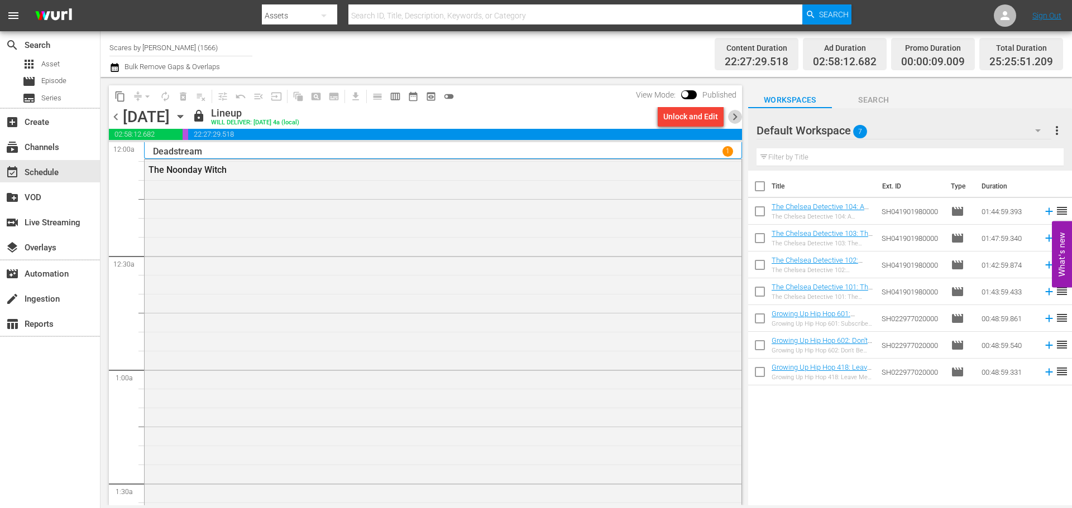
click at [736, 119] on span "chevron_right" at bounding box center [735, 117] width 14 height 14
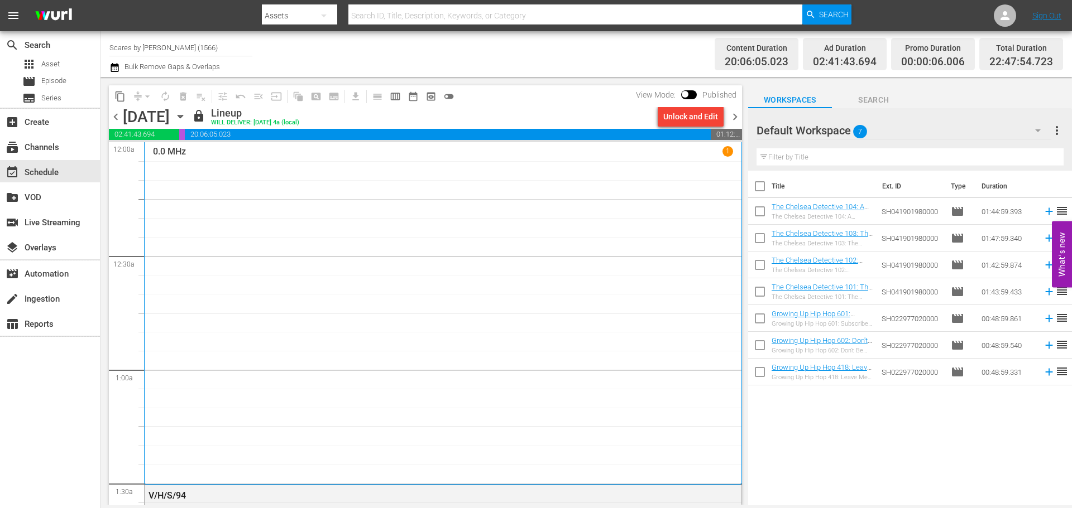
click at [736, 119] on span "chevron_right" at bounding box center [735, 117] width 14 height 14
